Goal: Task Accomplishment & Management: Manage account settings

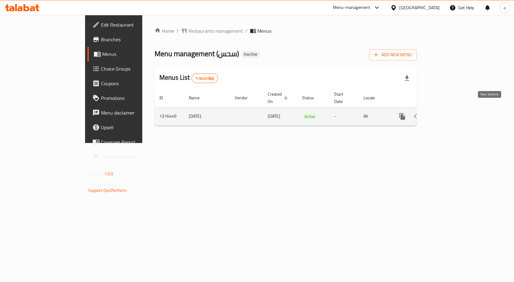
click at [450, 113] on icon "enhanced table" at bounding box center [446, 116] width 7 height 7
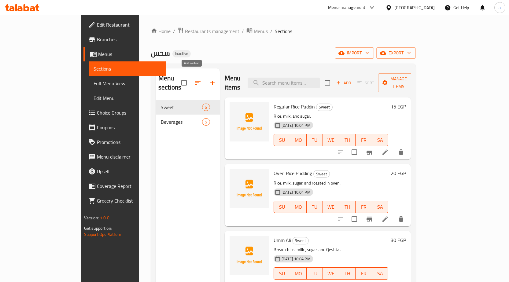
click at [209, 79] on icon "button" at bounding box center [212, 82] width 7 height 7
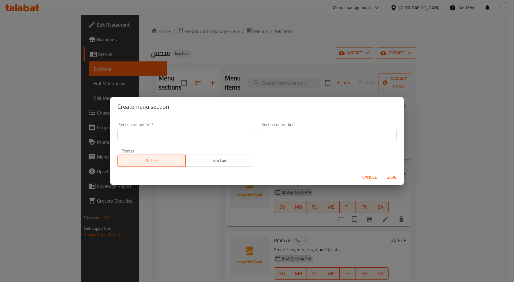
click at [366, 175] on span "Cancel" at bounding box center [369, 178] width 15 height 8
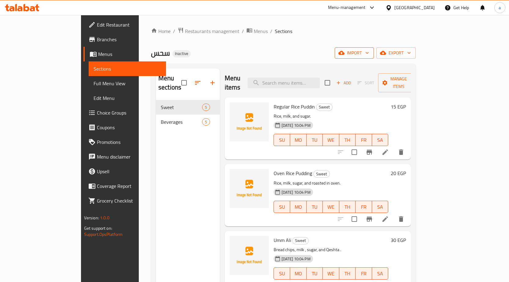
click at [369, 52] on span "import" at bounding box center [354, 53] width 29 height 8
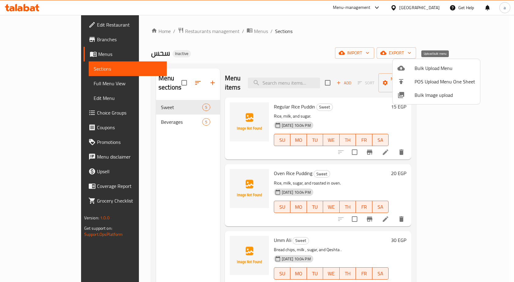
click at [439, 67] on span "Bulk Upload Menu" at bounding box center [445, 68] width 61 height 7
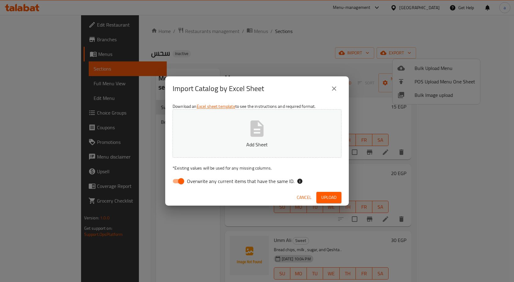
drag, startPoint x: 271, startPoint y: 179, endPoint x: 275, endPoint y: 178, distance: 4.0
click at [271, 179] on span "Overwrite any current items that have the same ID." at bounding box center [240, 181] width 107 height 7
click at [199, 179] on input "Overwrite any current items that have the same ID." at bounding box center [181, 182] width 35 height 12
checkbox input "false"
click at [320, 197] on button "Upload" at bounding box center [328, 197] width 25 height 11
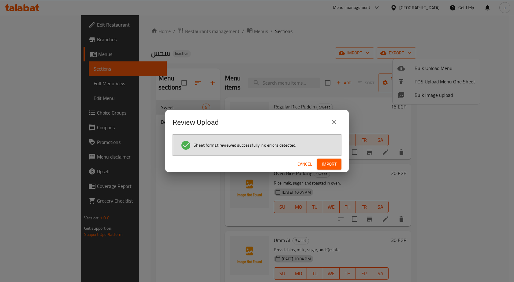
click at [327, 167] on span "Import" at bounding box center [329, 165] width 15 height 8
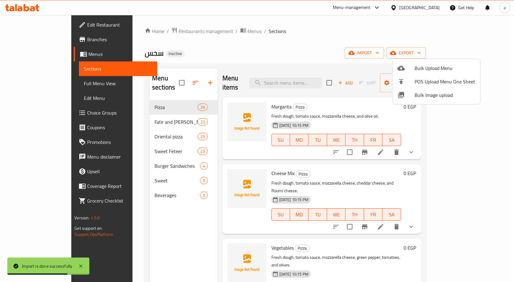
click at [46, 85] on div at bounding box center [257, 141] width 514 height 282
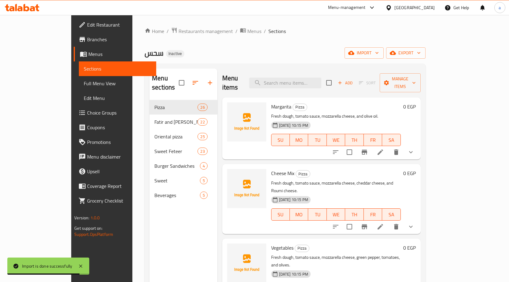
click at [84, 85] on span "Full Menu View" at bounding box center [118, 83] width 68 height 7
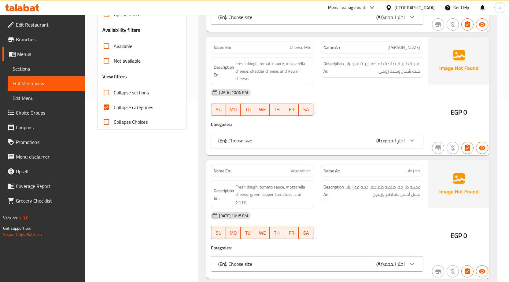
scroll to position [214, 0]
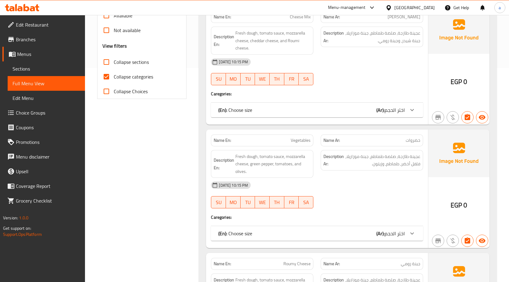
click at [111, 63] on input "Collapse sections" at bounding box center [106, 62] width 15 height 15
checkbox input "true"
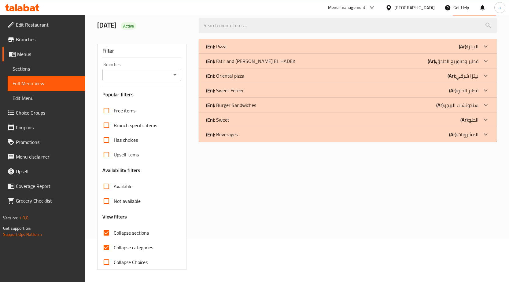
scroll to position [0, 0]
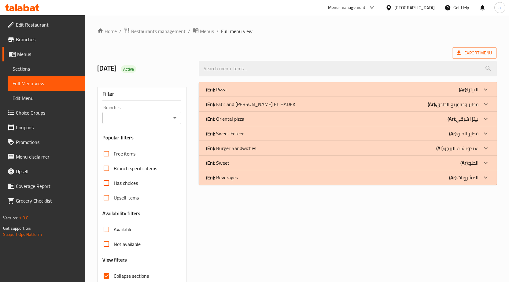
click at [247, 165] on div "(En): Sweet (Ar): الحلو" at bounding box center [342, 162] width 273 height 7
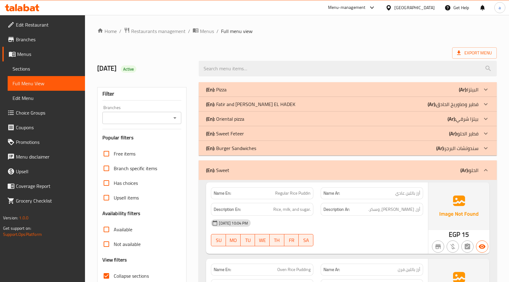
click at [247, 173] on div "(En): Sweet (Ar): الحلو" at bounding box center [342, 170] width 273 height 7
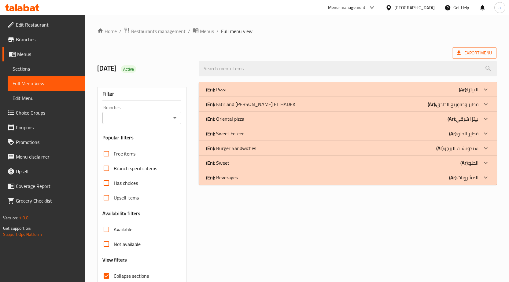
click at [261, 147] on div "(En): Burger Sandwiches (Ar): سندوتشات البرجر" at bounding box center [342, 148] width 273 height 7
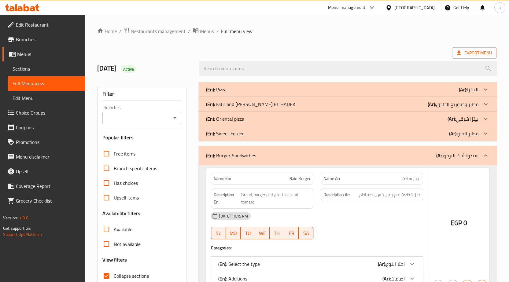
click at [261, 133] on div "(En): Sweet Feteer (Ar): فطير الحلو" at bounding box center [342, 133] width 273 height 7
click at [260, 121] on div "(En): Oriental pizza (Ar): بيتزا شرقي" at bounding box center [342, 118] width 273 height 7
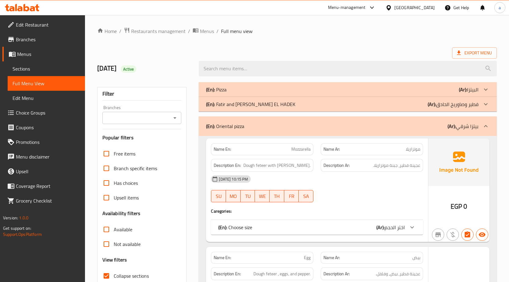
click at [255, 103] on p "(En): [PERSON_NAME] and [PERSON_NAME] EL HADEK" at bounding box center [250, 104] width 89 height 7
click at [250, 89] on div "(En): Pizza (Ar): البيتزا" at bounding box center [342, 89] width 273 height 7
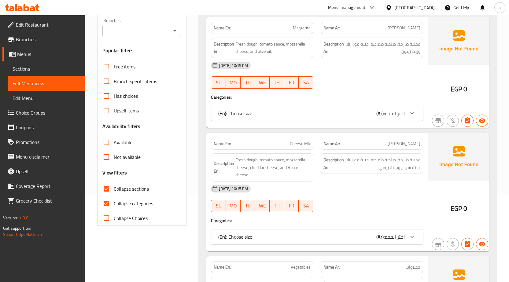
scroll to position [153, 0]
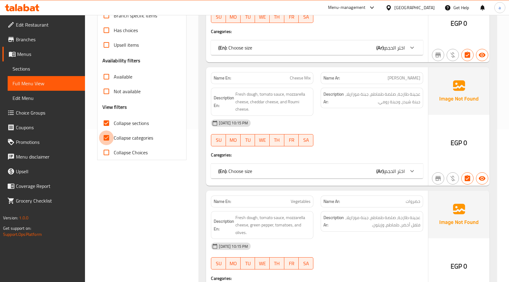
click at [111, 140] on input "Collapse categories" at bounding box center [106, 138] width 15 height 15
checkbox input "false"
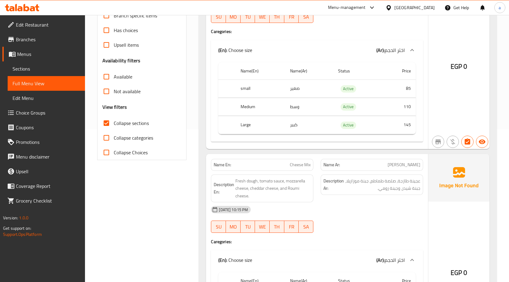
scroll to position [0, 0]
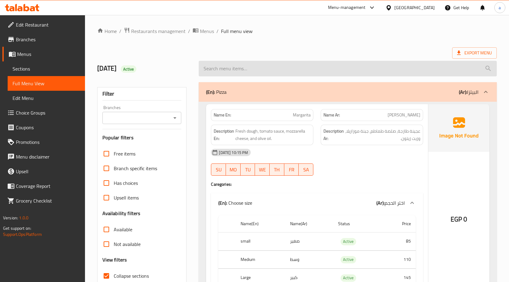
click at [291, 76] on input "search" at bounding box center [348, 69] width 298 height 16
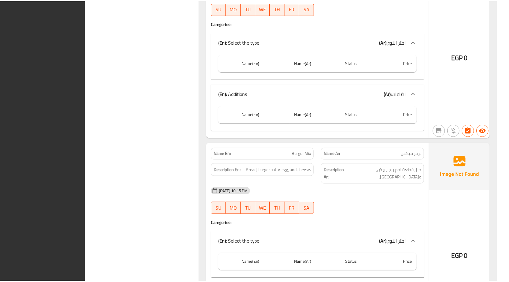
scroll to position [15524, 0]
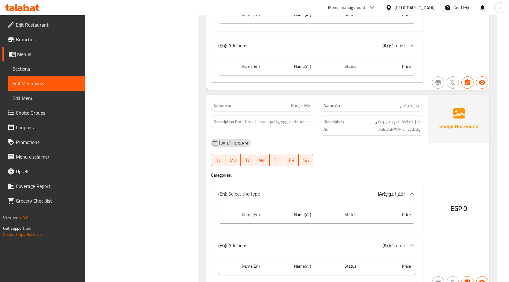
click at [50, 66] on span "Sections" at bounding box center [47, 68] width 68 height 7
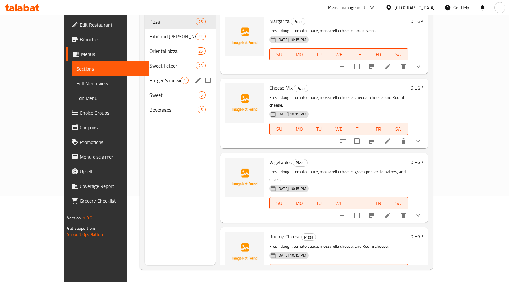
scroll to position [86, 0]
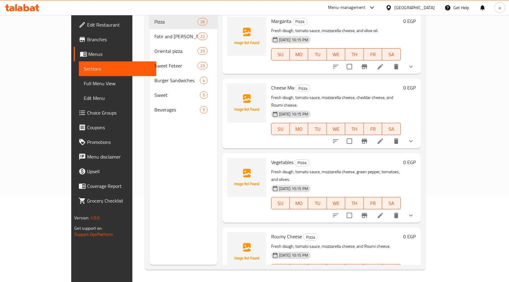
click at [87, 26] on span "Edit Restaurant" at bounding box center [119, 24] width 64 height 7
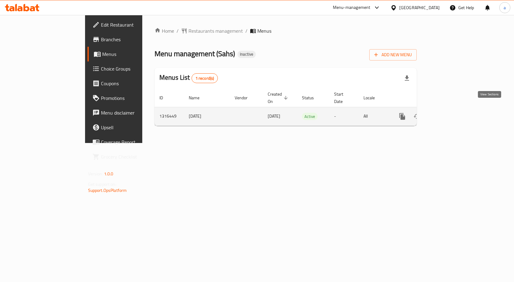
click at [449, 114] on icon "enhanced table" at bounding box center [447, 117] width 6 height 6
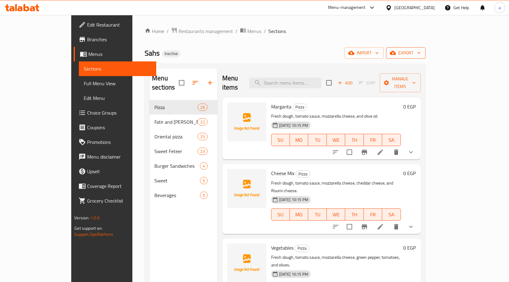
click at [421, 52] on span "export" at bounding box center [406, 53] width 30 height 8
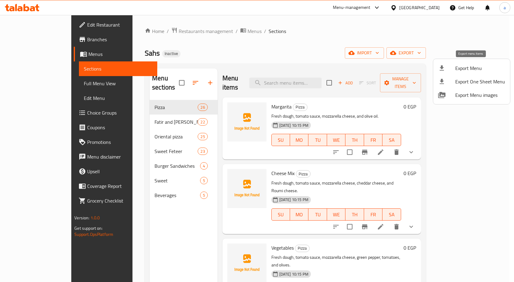
click at [454, 67] on div at bounding box center [446, 68] width 17 height 7
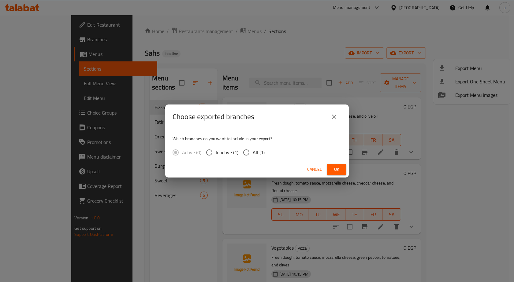
click at [256, 154] on span "All (1)" at bounding box center [259, 152] width 12 height 7
click at [253, 154] on input "All (1)" at bounding box center [246, 152] width 13 height 13
radio input "true"
click at [337, 166] on span "Ok" at bounding box center [337, 170] width 10 height 8
